Goal: Task Accomplishment & Management: Manage account settings

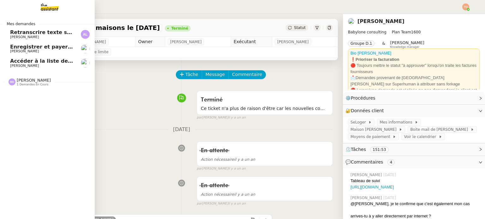
click at [68, 48] on span "Enregistrer et payer la facture INV-0118" at bounding box center [67, 47] width 114 height 6
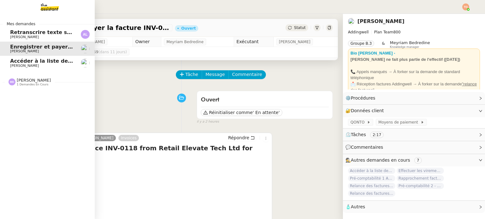
click at [18, 64] on span "[PERSON_NAME]" at bounding box center [24, 66] width 29 height 4
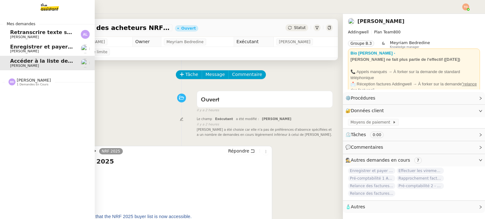
click at [34, 85] on span "1 demandes en cours" at bounding box center [33, 84] width 32 height 3
click at [34, 88] on div "[PERSON_NAME] 1 demandes en cours" at bounding box center [47, 79] width 95 height 18
click at [13, 83] on img at bounding box center [12, 82] width 7 height 7
click at [26, 95] on span "Vérifier et régulariser les factures" at bounding box center [60, 94] width 101 height 6
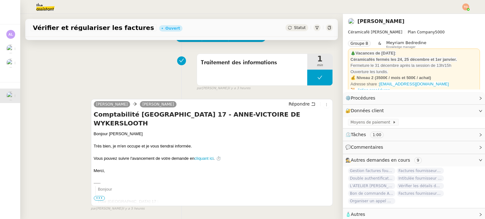
scroll to position [27, 0]
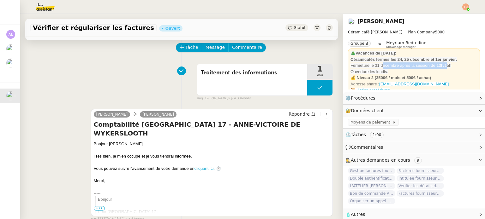
drag, startPoint x: 376, startPoint y: 66, endPoint x: 441, endPoint y: 63, distance: 64.1
click at [441, 63] on div "Fermeture le 31 décembre après la session de 13h/15h" at bounding box center [413, 65] width 127 height 6
click at [441, 64] on span "Fermeture le 31 décembre après la session de 13h/15h" at bounding box center [400, 65] width 101 height 5
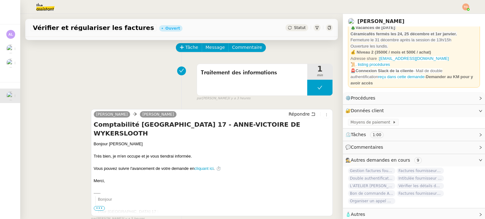
scroll to position [27, 0]
click at [390, 78] on link "reçu dans cette demande" at bounding box center [401, 76] width 46 height 5
click at [467, 6] on img at bounding box center [465, 6] width 7 height 7
click at [458, 16] on li "Suivi" at bounding box center [448, 18] width 41 height 9
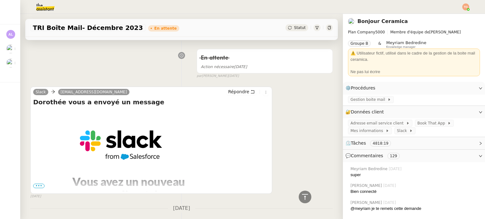
scroll to position [410, 0]
